Goal: Information Seeking & Learning: Learn about a topic

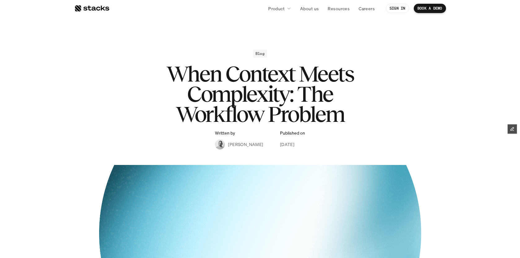
click at [93, 8] on div at bounding box center [91, 8] width 35 height 7
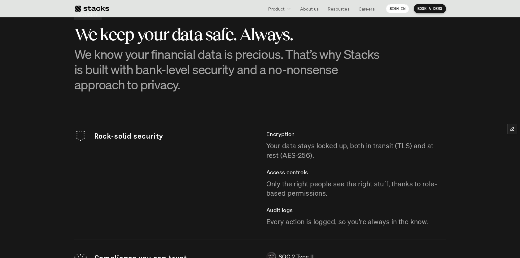
scroll to position [2054, 0]
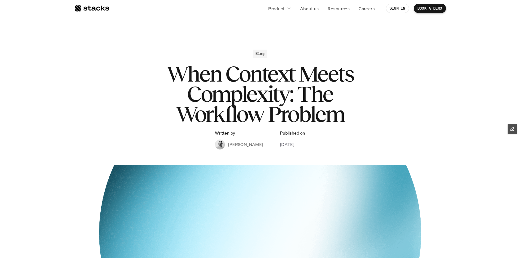
click at [88, 7] on div at bounding box center [91, 8] width 35 height 7
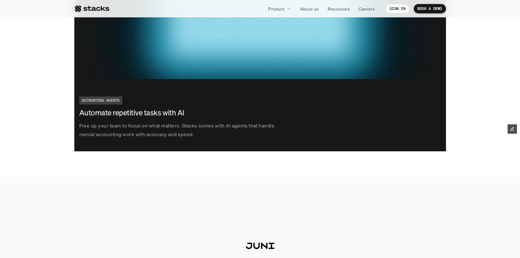
scroll to position [1397, 0]
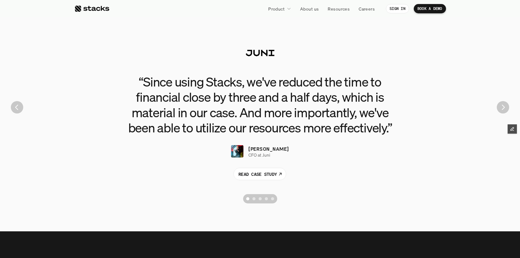
click at [508, 110] on img "Next" at bounding box center [503, 107] width 12 height 12
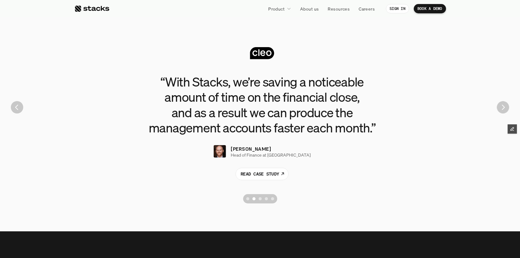
click at [508, 109] on img "Next" at bounding box center [503, 107] width 12 height 12
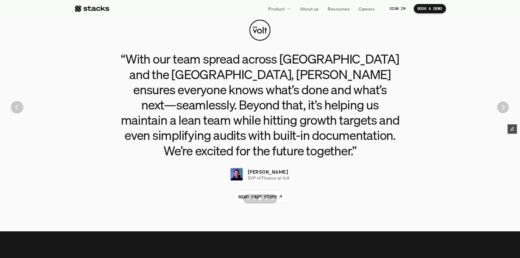
click at [508, 109] on img "Next" at bounding box center [503, 107] width 12 height 12
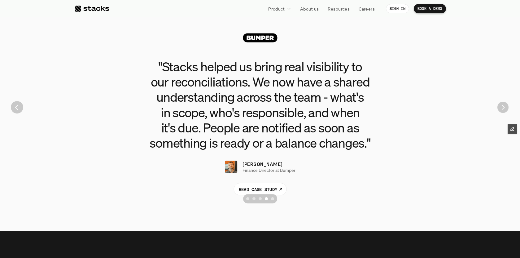
click at [508, 109] on img "Next" at bounding box center [503, 107] width 11 height 11
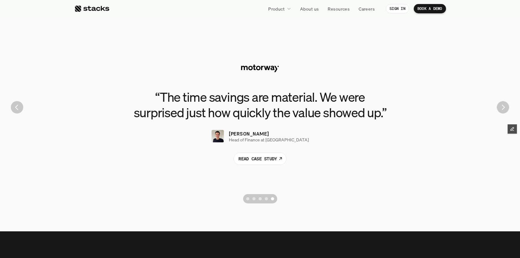
click at [508, 110] on section "“Since using Stacks, we've reduced the time to financial close by three and a h…" at bounding box center [260, 107] width 511 height 198
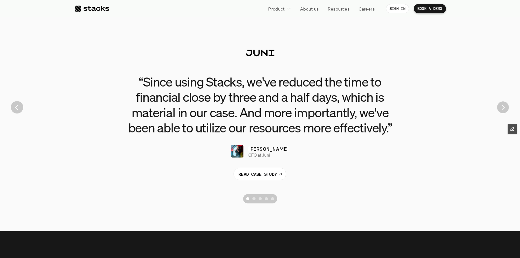
click at [504, 108] on img "Next" at bounding box center [503, 107] width 12 height 12
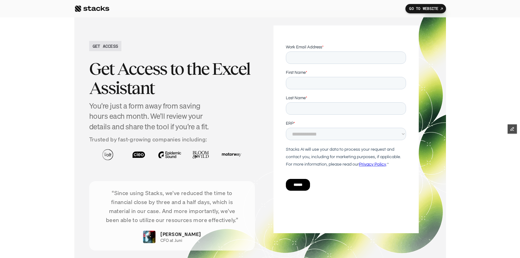
scroll to position [2169, 0]
